Goal: Task Accomplishment & Management: Manage account settings

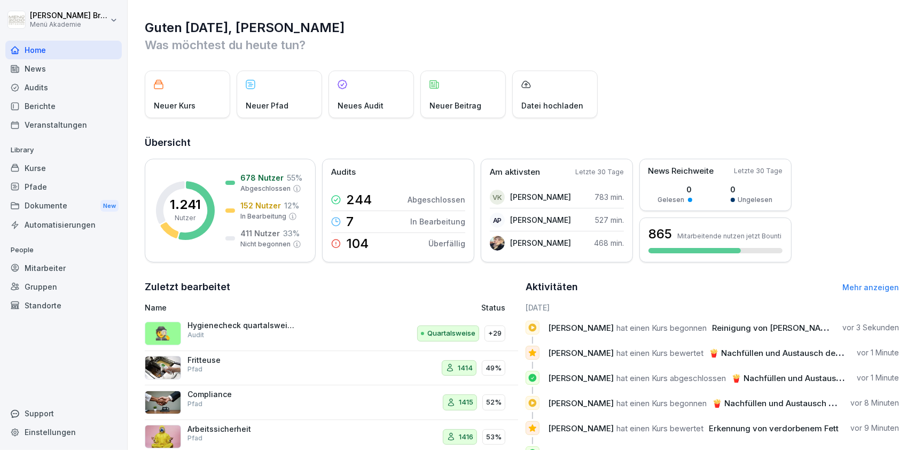
click at [41, 306] on div "Standorte" at bounding box center [63, 305] width 116 height 19
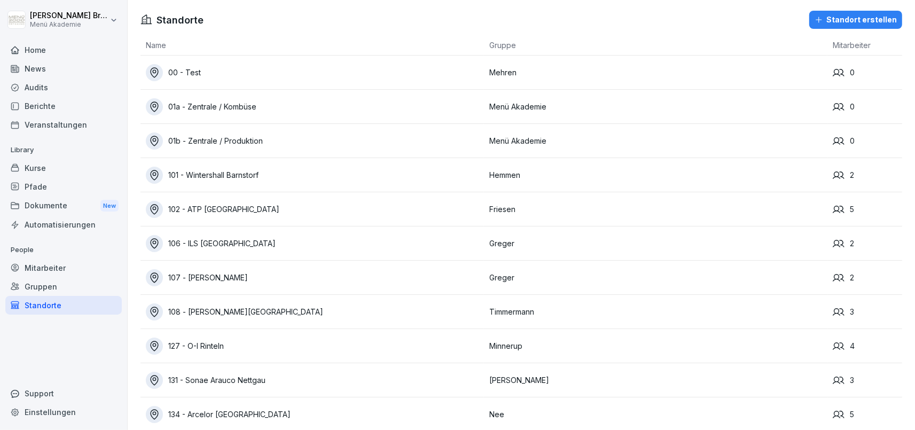
scroll to position [1020, 0]
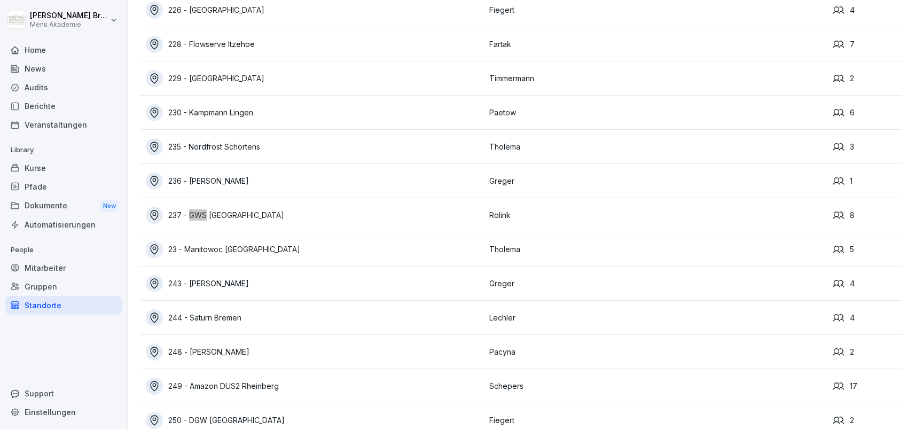
click at [222, 213] on div "237 - GWS [GEOGRAPHIC_DATA]" at bounding box center [315, 215] width 338 height 17
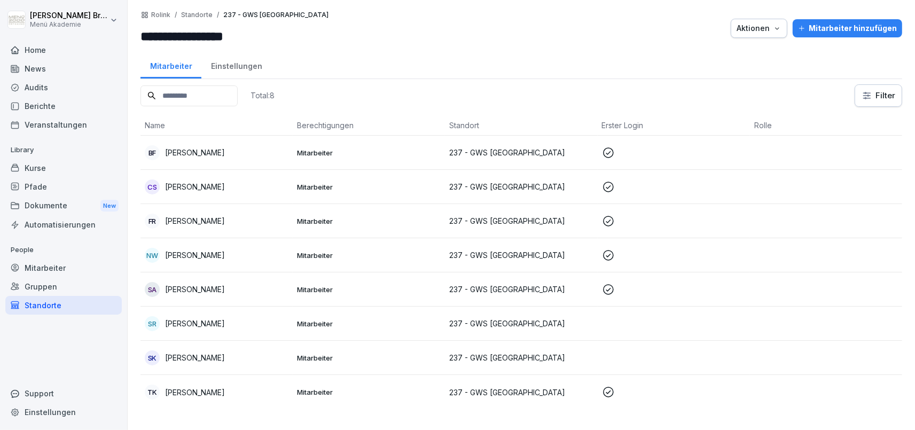
click at [210, 324] on p "[PERSON_NAME]" at bounding box center [195, 323] width 60 height 11
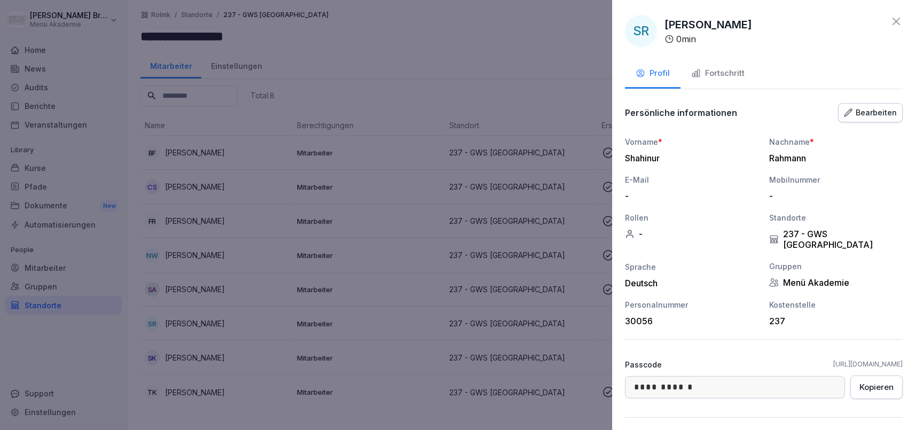
click at [296, 346] on div at bounding box center [457, 215] width 915 height 430
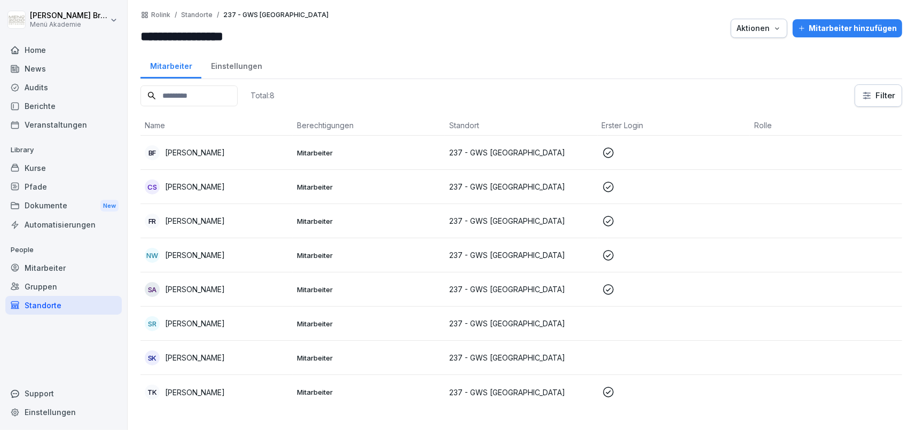
drag, startPoint x: 252, startPoint y: 321, endPoint x: 166, endPoint y: 322, distance: 86.0
click at [166, 322] on div "SR [PERSON_NAME]" at bounding box center [217, 323] width 144 height 15
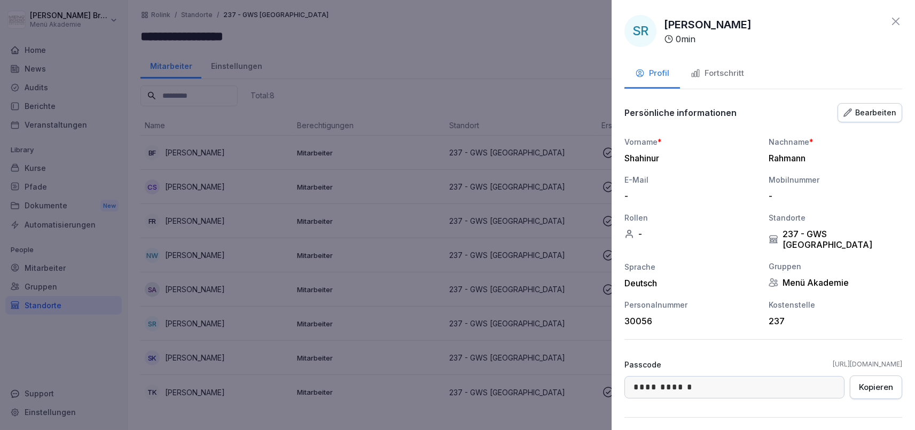
click at [901, 25] on icon at bounding box center [895, 21] width 13 height 13
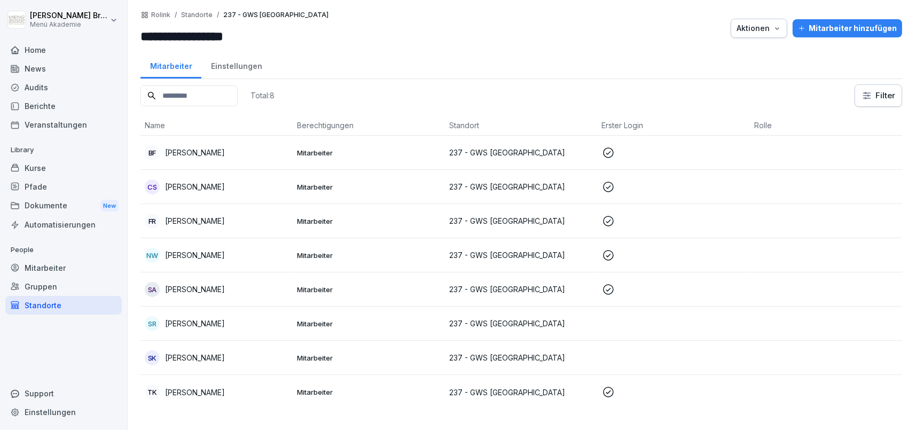
copy p "[PERSON_NAME]"
drag, startPoint x: 238, startPoint y: 324, endPoint x: 167, endPoint y: 323, distance: 71.6
click at [167, 323] on div "SR [PERSON_NAME]" at bounding box center [217, 323] width 144 height 15
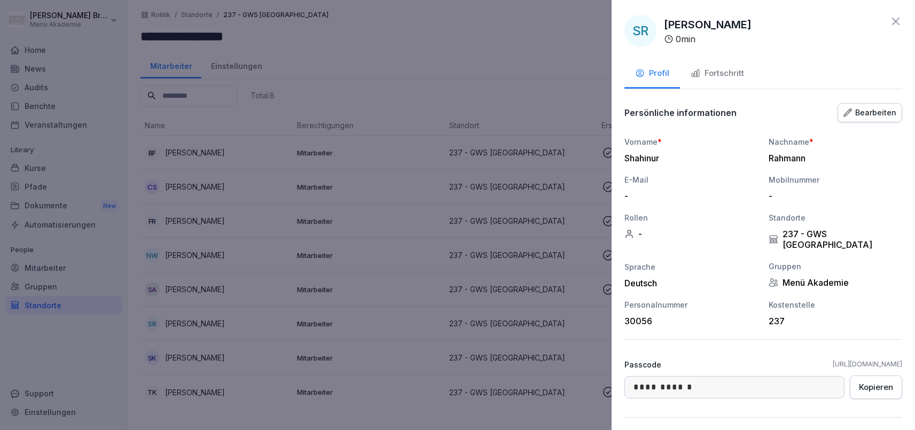
click at [880, 381] on div "Kopieren" at bounding box center [876, 387] width 34 height 12
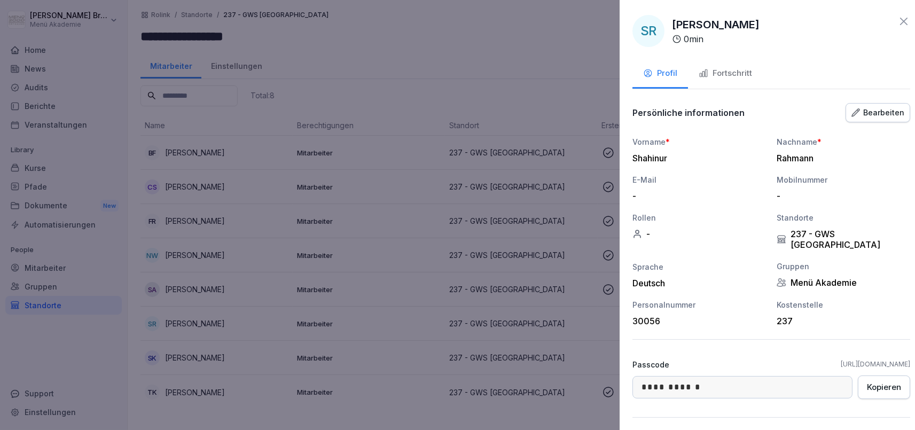
click at [439, 334] on div at bounding box center [457, 215] width 915 height 430
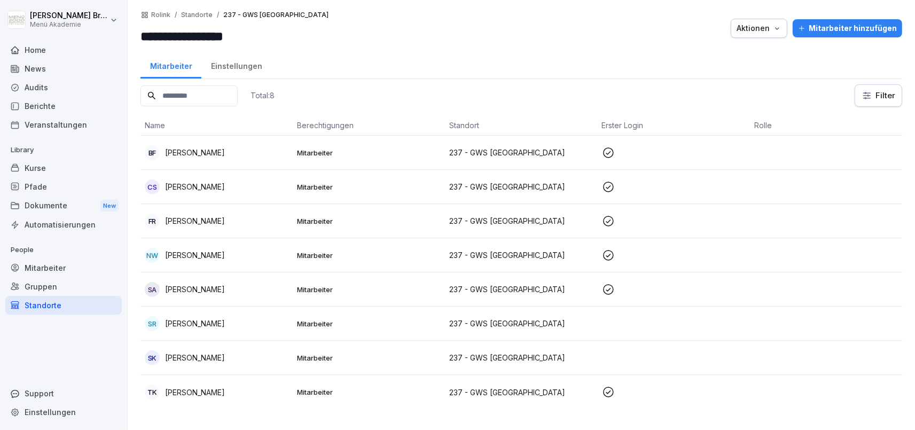
copy p "[PERSON_NAME]"
drag, startPoint x: 277, startPoint y: 356, endPoint x: 166, endPoint y: 358, distance: 110.6
click at [166, 358] on div "SK [PERSON_NAME]" at bounding box center [217, 357] width 144 height 15
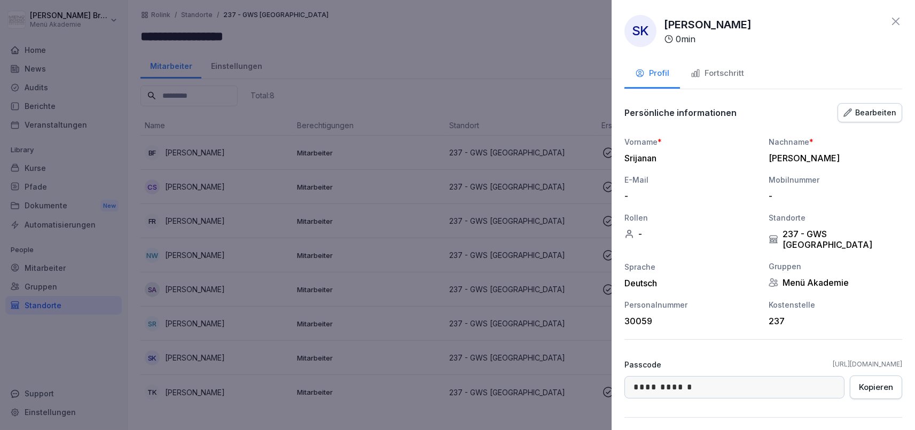
click at [883, 381] on div "Kopieren" at bounding box center [876, 387] width 34 height 12
drag, startPoint x: 763, startPoint y: 352, endPoint x: 904, endPoint y: 355, distance: 141.1
click at [904, 355] on div "**********" at bounding box center [763, 215] width 303 height 430
copy link "[URL][DOMAIN_NAME]"
click at [447, 260] on div at bounding box center [457, 215] width 915 height 430
